Goal: Find specific page/section: Find specific page/section

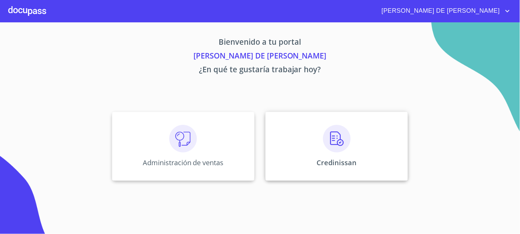
click at [287, 166] on div "Credinissan" at bounding box center [336, 146] width 142 height 69
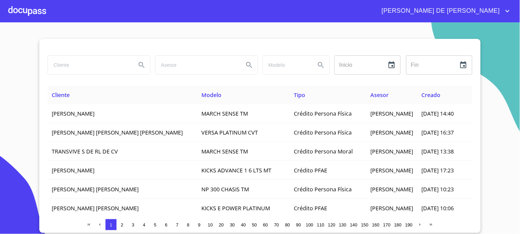
click at [83, 66] on input "search" at bounding box center [89, 65] width 83 height 19
click at [74, 67] on input "SANCHE Z VERA" at bounding box center [89, 65] width 83 height 19
click at [135, 67] on button "Search" at bounding box center [141, 65] width 17 height 17
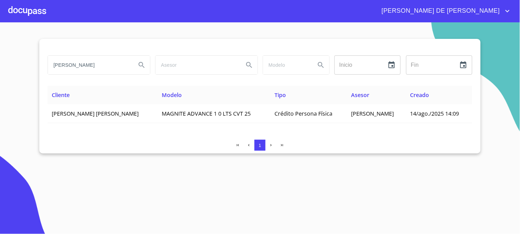
drag, startPoint x: 95, startPoint y: 65, endPoint x: 36, endPoint y: 68, distance: 59.3
click at [36, 68] on section "[PERSON_NAME] Inicio ​ Fin ​ Cliente Modelo Tipo Asesor Creado [PERSON_NAME] [P…" at bounding box center [260, 128] width 520 height 212
type input "KALOCA [PERSON_NAME]"
click at [140, 63] on icon "Search" at bounding box center [141, 65] width 8 height 8
